Goal: Information Seeking & Learning: Learn about a topic

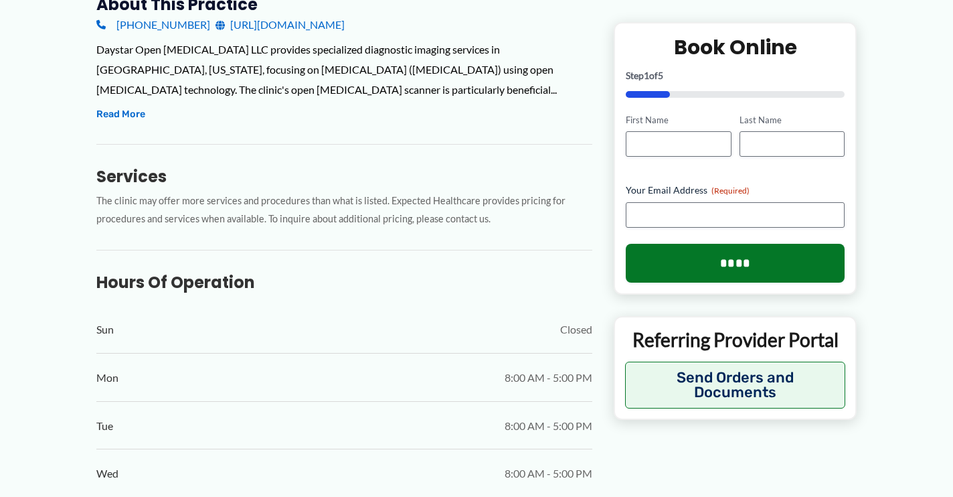
scroll to position [491, 0]
click at [387, 167] on h3 "Services" at bounding box center [344, 176] width 496 height 21
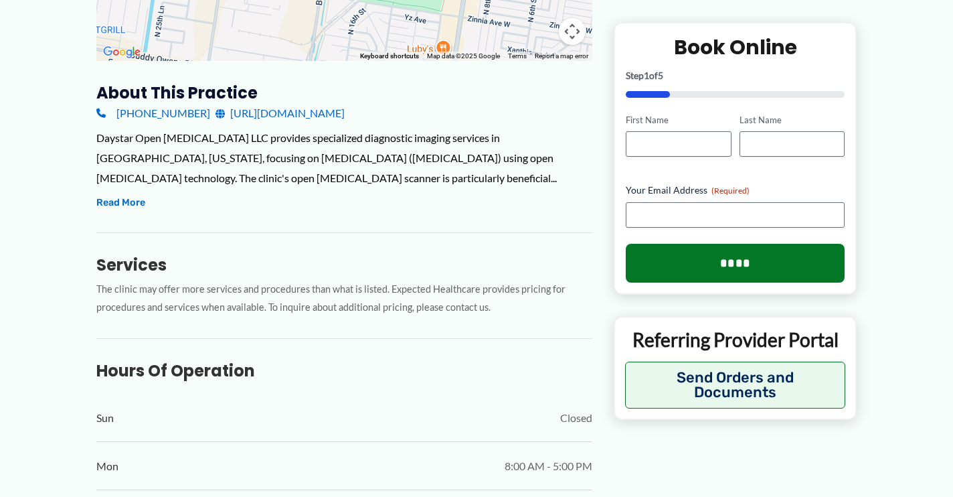
scroll to position [392, 0]
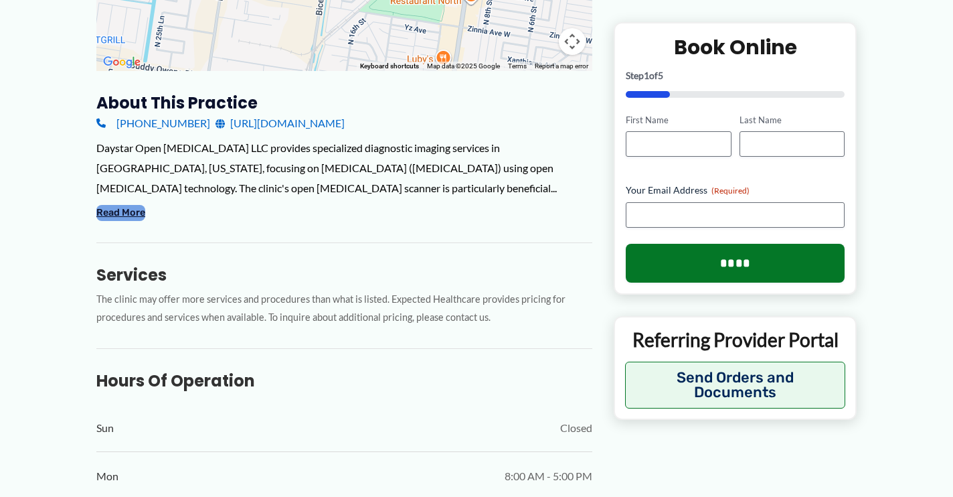
click at [107, 209] on button "Read More" at bounding box center [120, 213] width 49 height 16
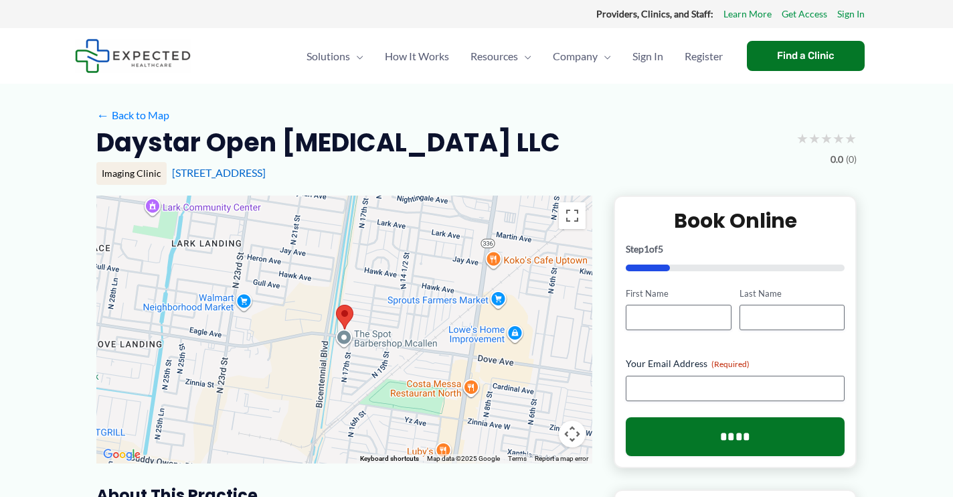
scroll to position [0, 0]
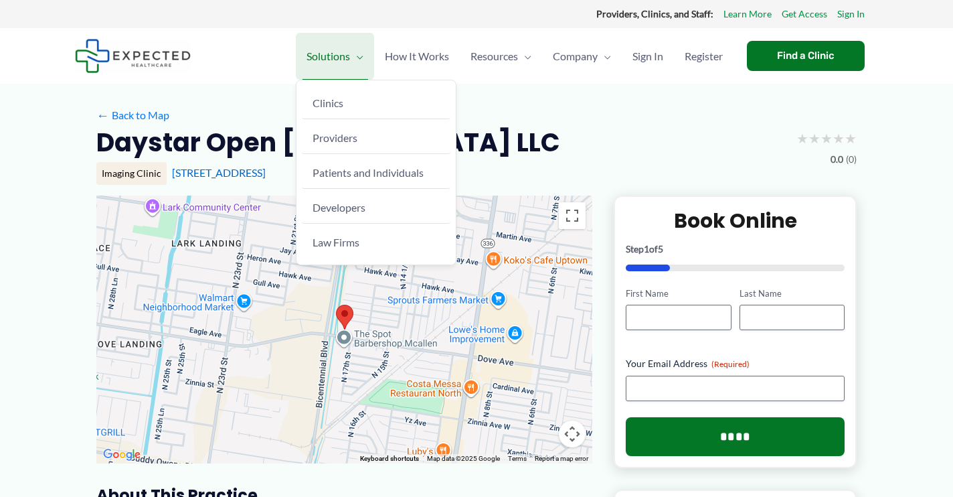
click at [362, 52] on link "Solutions" at bounding box center [335, 56] width 78 height 47
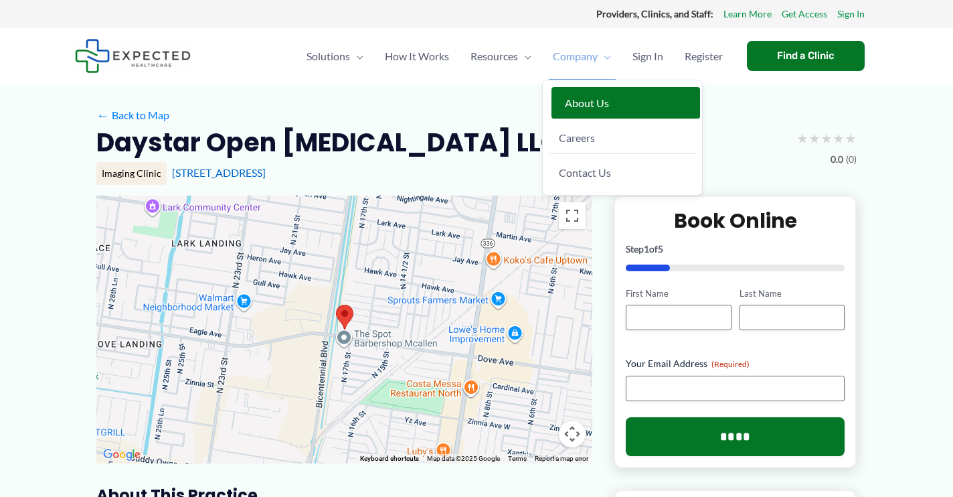
click at [587, 101] on span "About Us" at bounding box center [587, 102] width 44 height 13
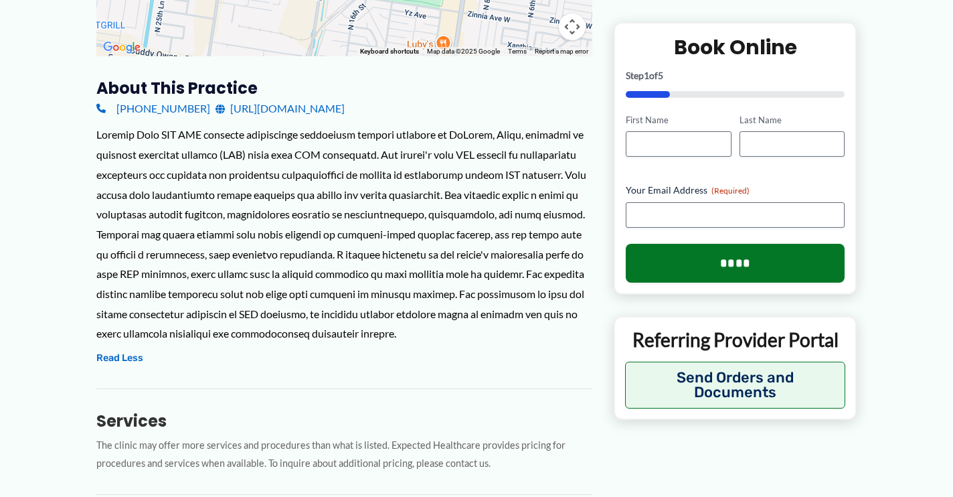
scroll to position [420, 0]
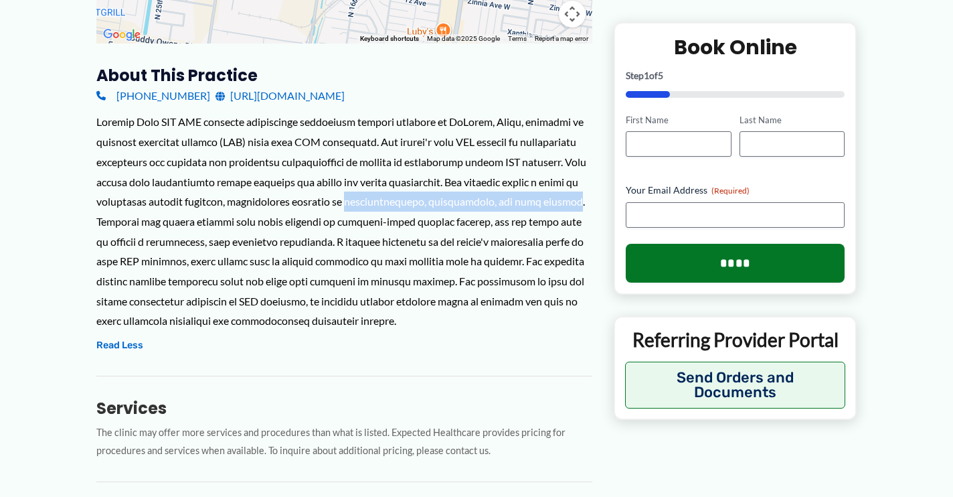
drag, startPoint x: 416, startPoint y: 198, endPoint x: 159, endPoint y: 216, distance: 258.3
click at [159, 216] on div at bounding box center [344, 221] width 496 height 219
copy div "[MEDICAL_DATA], neurological, and body imaging"
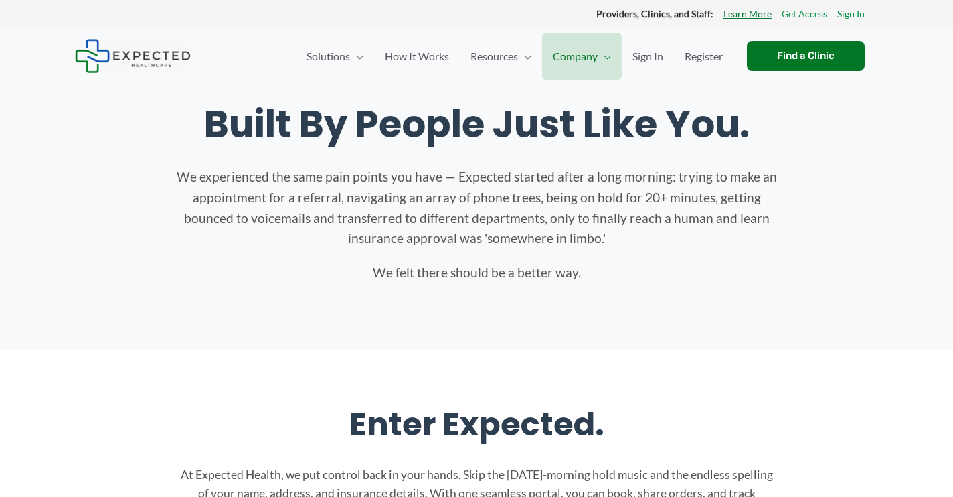
click at [765, 14] on link "Learn More" at bounding box center [748, 13] width 48 height 17
